Goal: Information Seeking & Learning: Learn about a topic

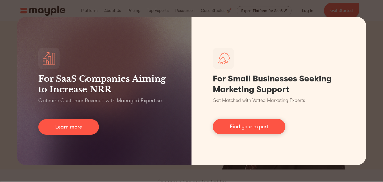
click at [369, 62] on div "For SaaS Companies Aiming to Increase NRR Optimize Customer Revenue with Manage…" at bounding box center [191, 91] width 383 height 182
click at [374, 68] on div "For SaaS Companies Aiming to Increase NRR Optimize Customer Revenue with Manage…" at bounding box center [191, 91] width 383 height 182
click at [140, 166] on div "For SaaS Companies Aiming to Increase NRR Optimize Customer Revenue with Manage…" at bounding box center [191, 91] width 383 height 182
click at [145, 174] on div "For SaaS Companies Aiming to Increase NRR Optimize Customer Revenue with Manage…" at bounding box center [191, 91] width 383 height 182
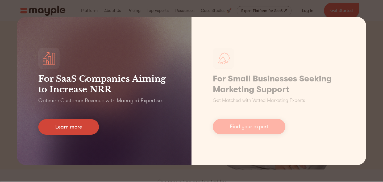
click at [72, 121] on link "Learn more" at bounding box center [68, 126] width 61 height 15
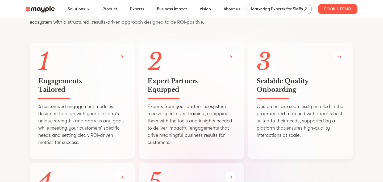
scroll to position [967, 0]
